Goal: Task Accomplishment & Management: Use online tool/utility

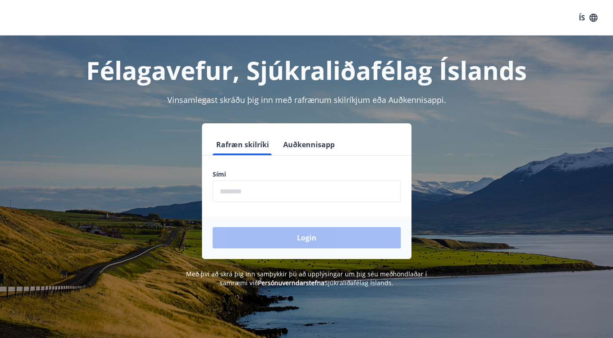
click at [273, 193] on input "phone" at bounding box center [307, 192] width 188 height 22
type input "********"
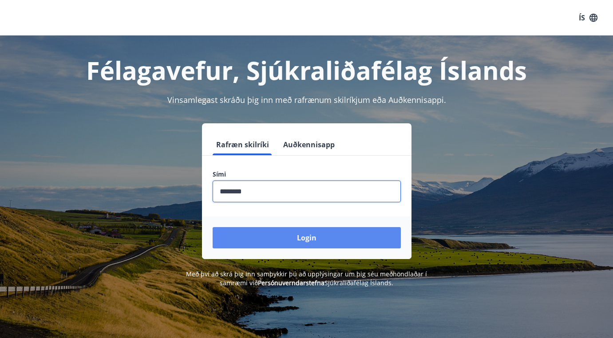
click at [274, 234] on button "Login" at bounding box center [307, 237] width 188 height 21
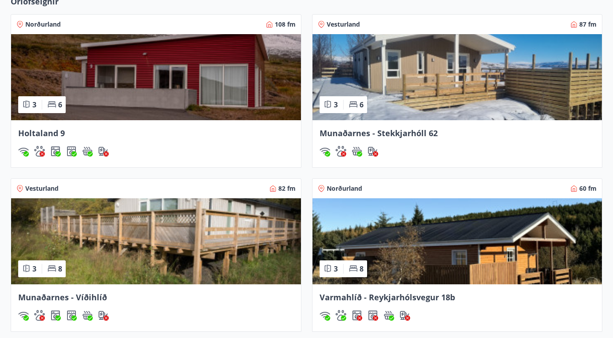
scroll to position [648, 0]
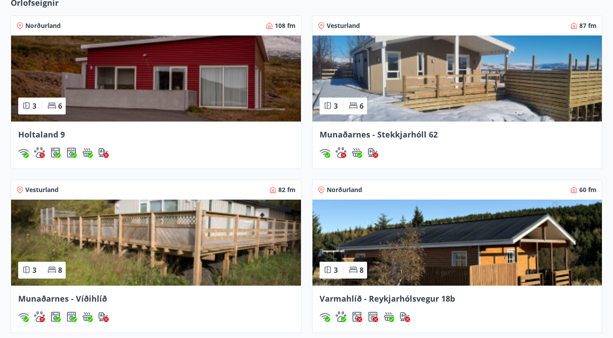
click at [418, 86] on img at bounding box center [458, 79] width 290 height 86
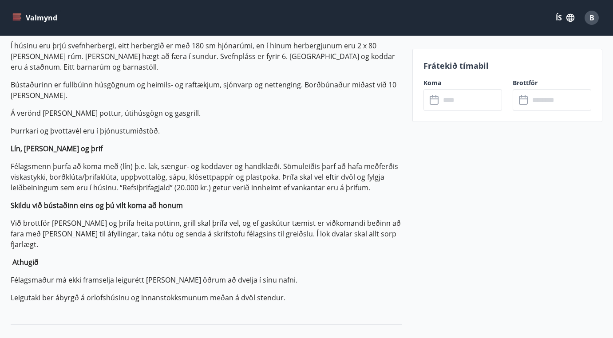
scroll to position [307, 0]
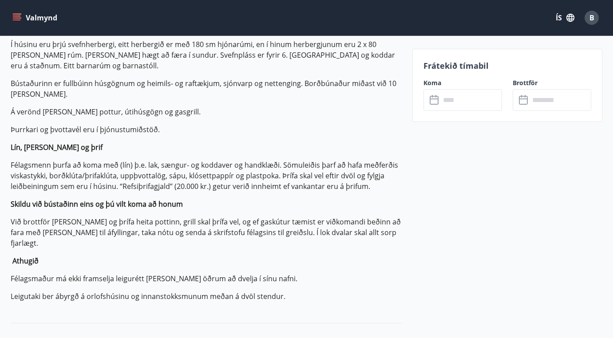
click at [450, 100] on input "text" at bounding box center [472, 100] width 62 height 22
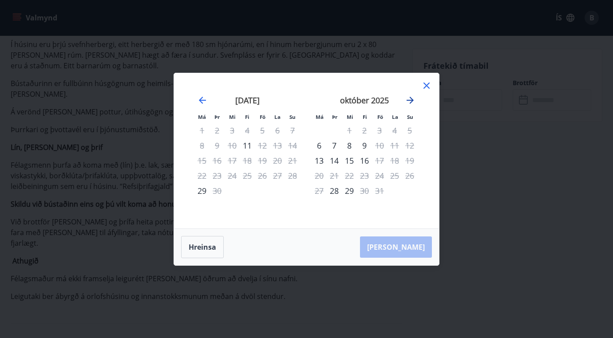
click at [411, 99] on icon "Move forward to switch to the next month." at bounding box center [410, 100] width 11 height 11
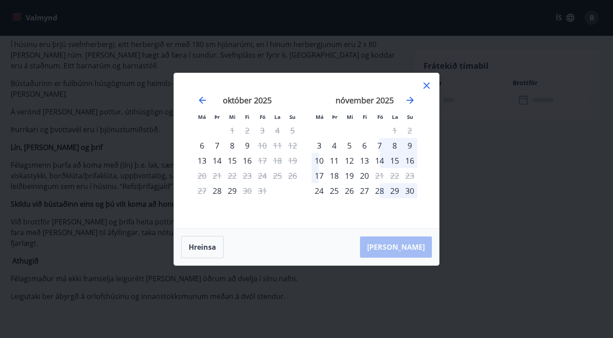
click at [378, 146] on div "7" at bounding box center [379, 145] width 15 height 15
click at [407, 146] on div "9" at bounding box center [409, 145] width 15 height 15
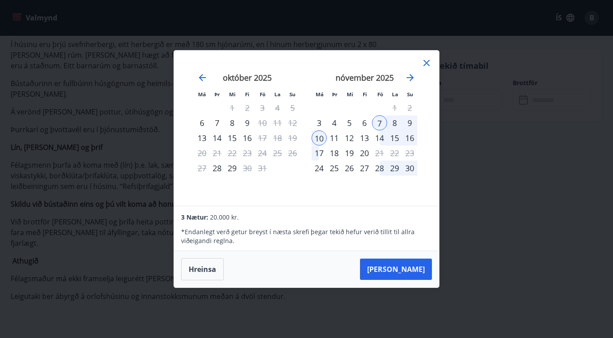
click at [426, 64] on icon at bounding box center [427, 63] width 6 height 6
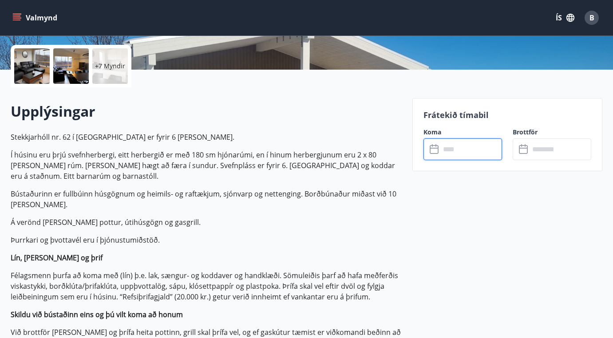
scroll to position [0, 0]
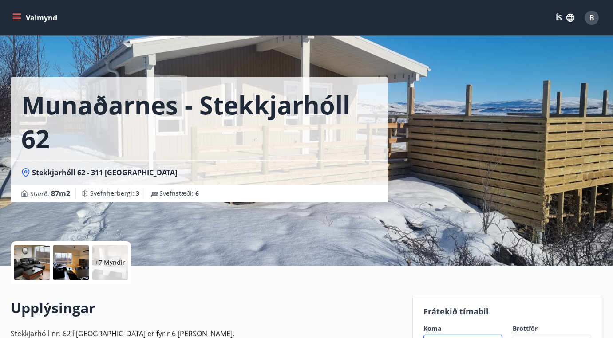
click at [20, 16] on icon "menu" at bounding box center [17, 16] width 8 height 1
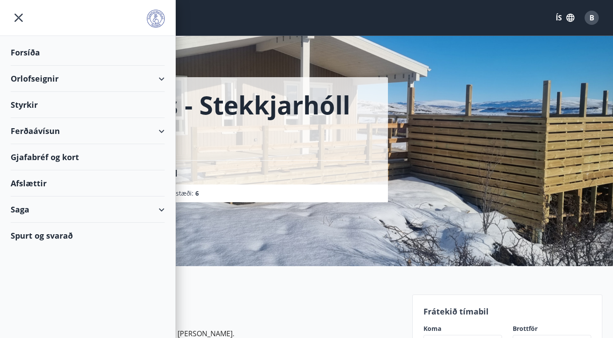
click at [36, 156] on div "Gjafabréf og kort" at bounding box center [88, 157] width 154 height 26
click at [162, 206] on div "Saga" at bounding box center [88, 210] width 154 height 26
